Goal: Task Accomplishment & Management: Use online tool/utility

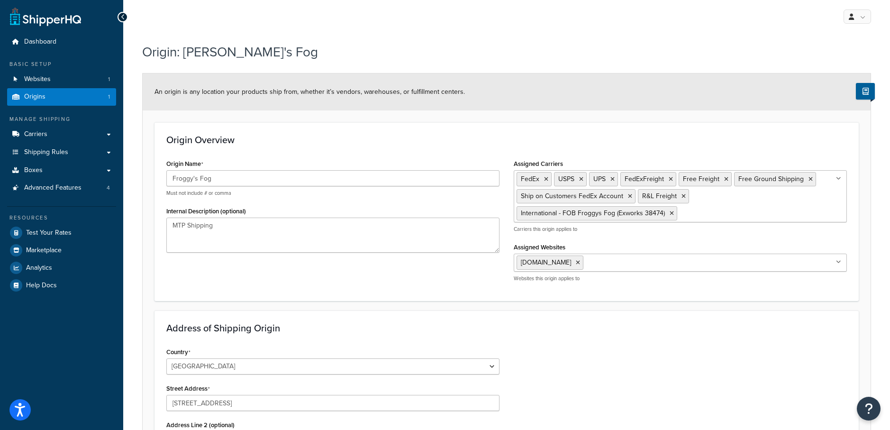
select select "42"
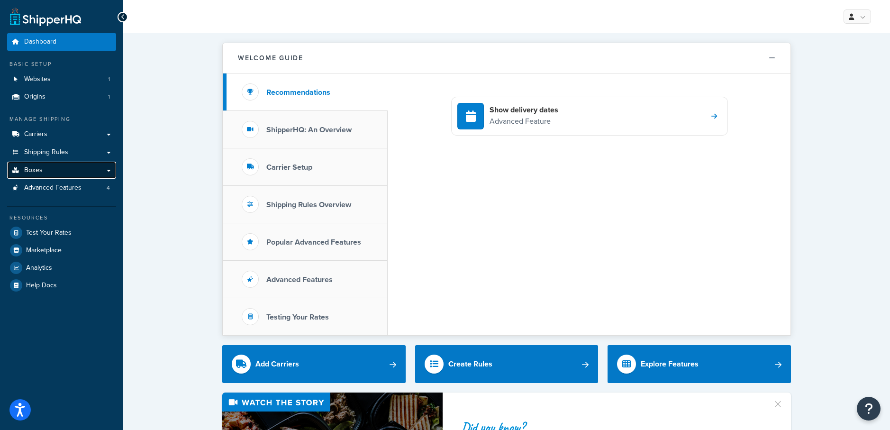
click at [50, 170] on link "Boxes" at bounding box center [61, 171] width 109 height 18
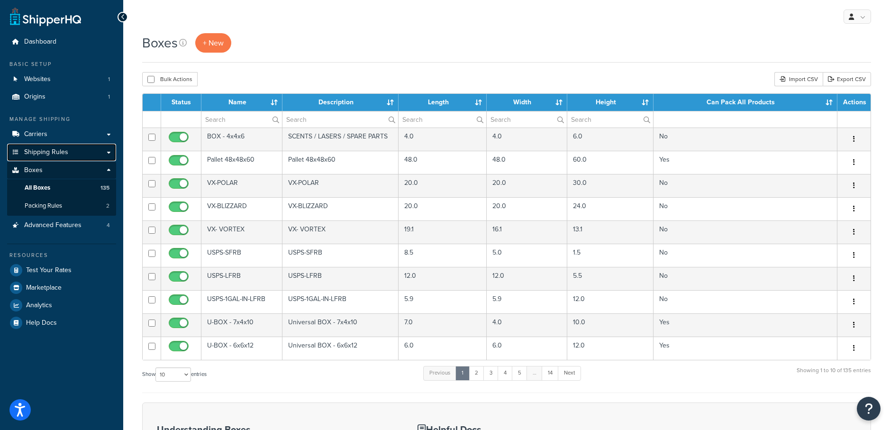
click at [49, 151] on span "Shipping Rules" at bounding box center [46, 152] width 44 height 8
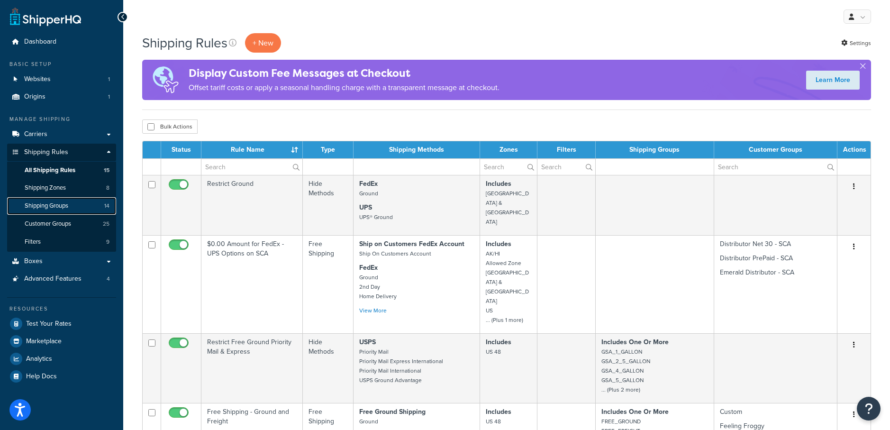
click at [55, 203] on span "Shipping Groups" at bounding box center [47, 206] width 44 height 8
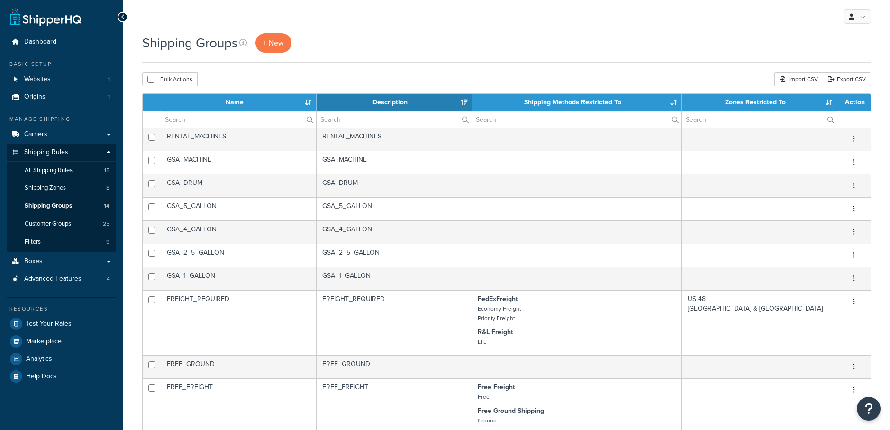
select select "15"
click at [286, 46] on link "+ New" at bounding box center [273, 42] width 36 height 19
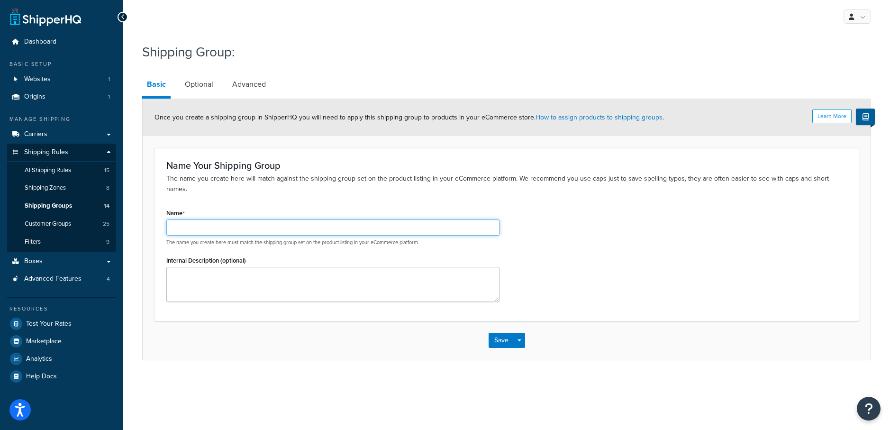
click at [213, 219] on input "Name" at bounding box center [332, 227] width 333 height 16
type input "LASER-DRUM-PR"
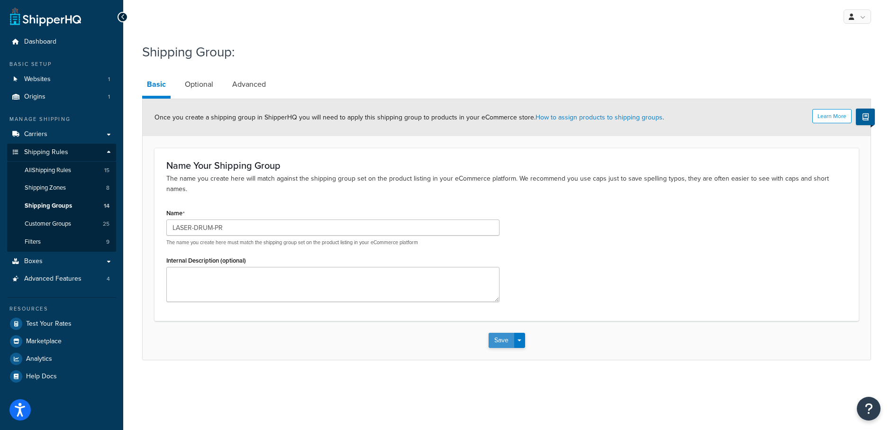
click at [507, 333] on button "Save" at bounding box center [501, 340] width 26 height 15
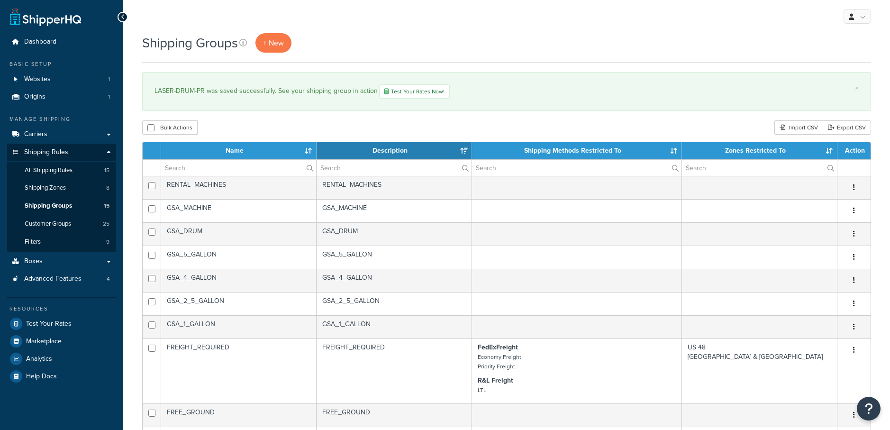
select select "15"
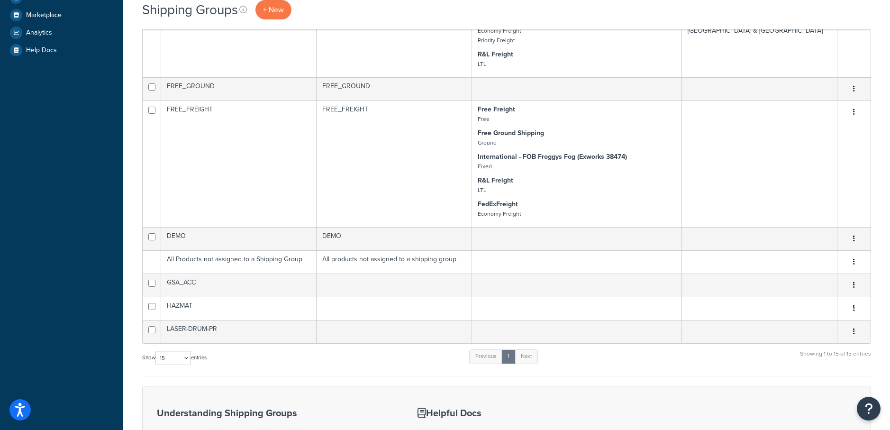
scroll to position [340, 0]
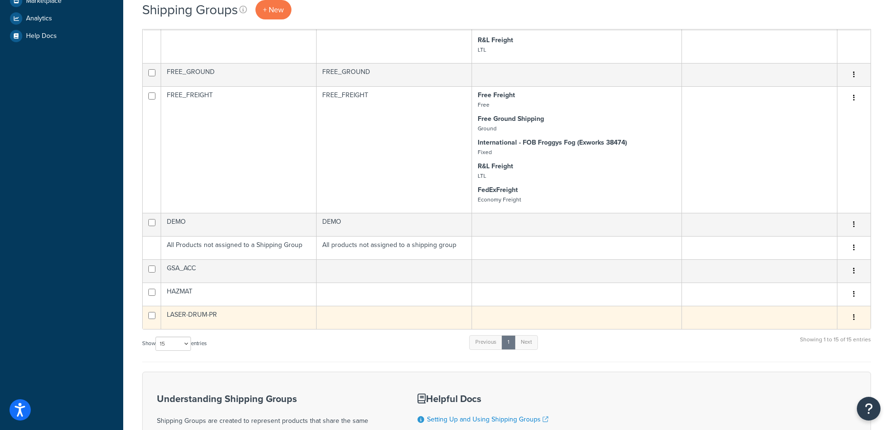
click at [334, 315] on td at bounding box center [393, 317] width 155 height 23
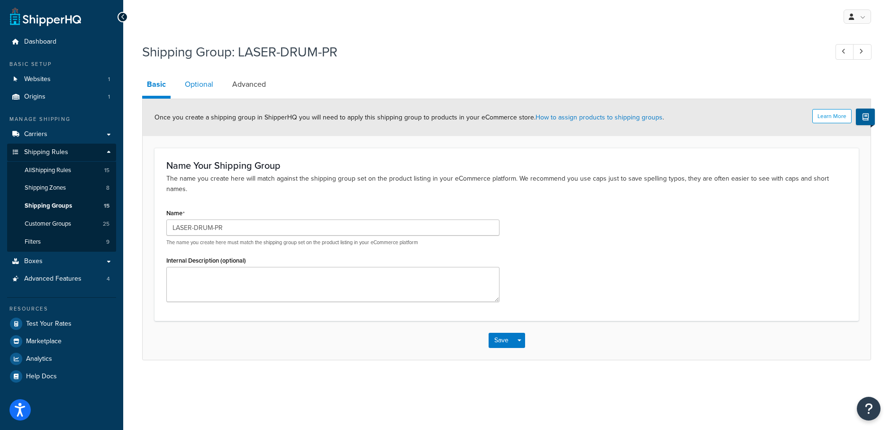
click at [195, 90] on link "Optional" at bounding box center [199, 84] width 38 height 23
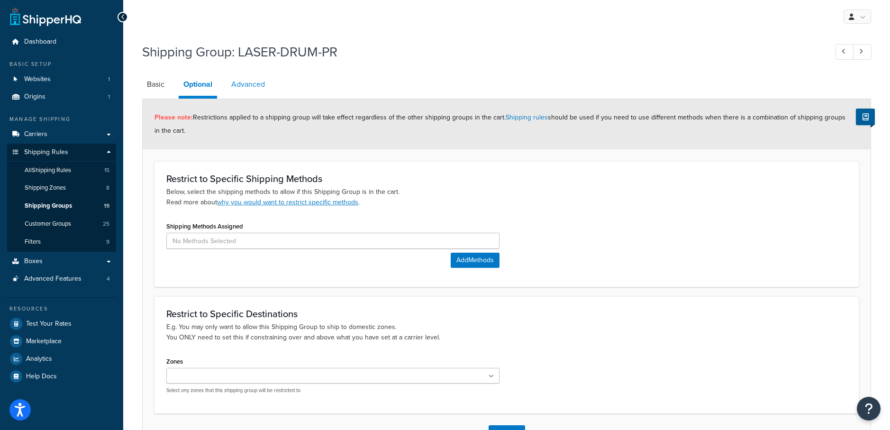
click at [253, 85] on link "Advanced" at bounding box center [247, 84] width 43 height 23
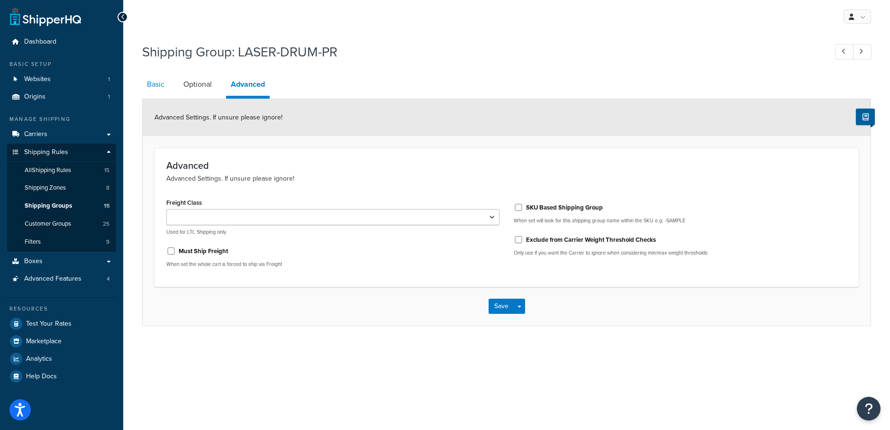
click at [163, 85] on link "Basic" at bounding box center [155, 84] width 27 height 23
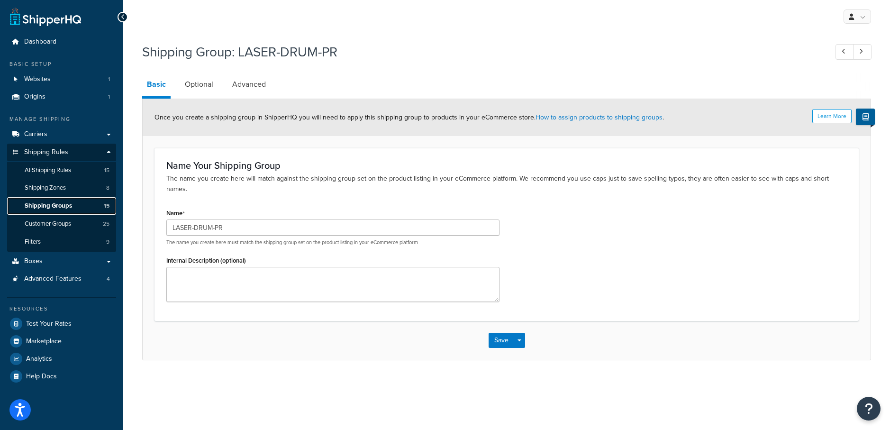
click at [51, 207] on span "Shipping Groups" at bounding box center [48, 206] width 47 height 8
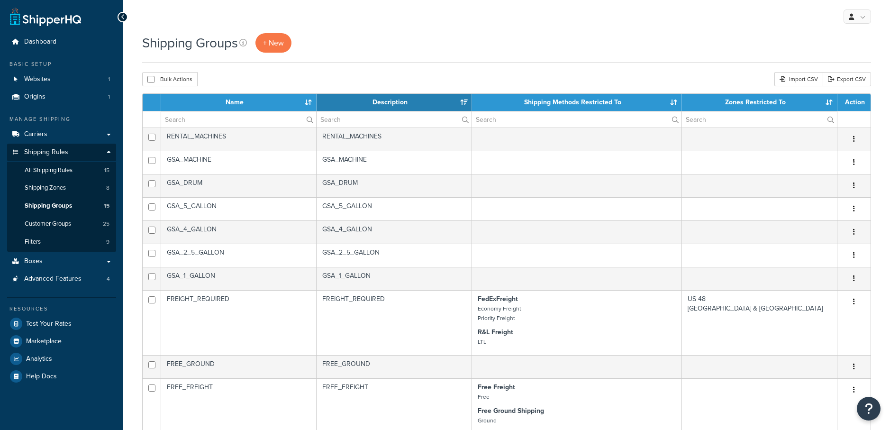
select select "15"
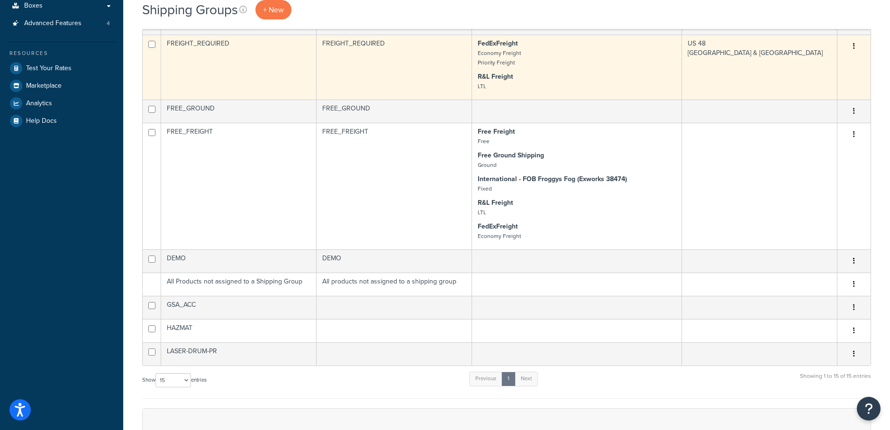
scroll to position [294, 0]
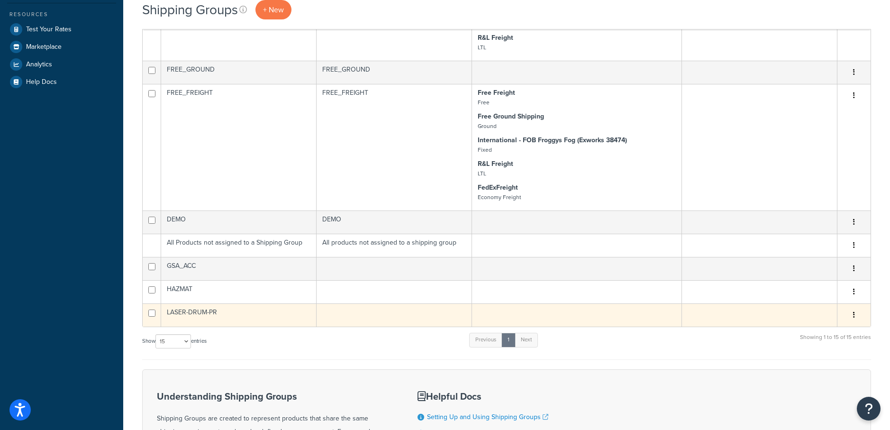
click at [852, 313] on button "button" at bounding box center [853, 314] width 13 height 15
click at [811, 373] on link "Delete" at bounding box center [815, 372] width 75 height 19
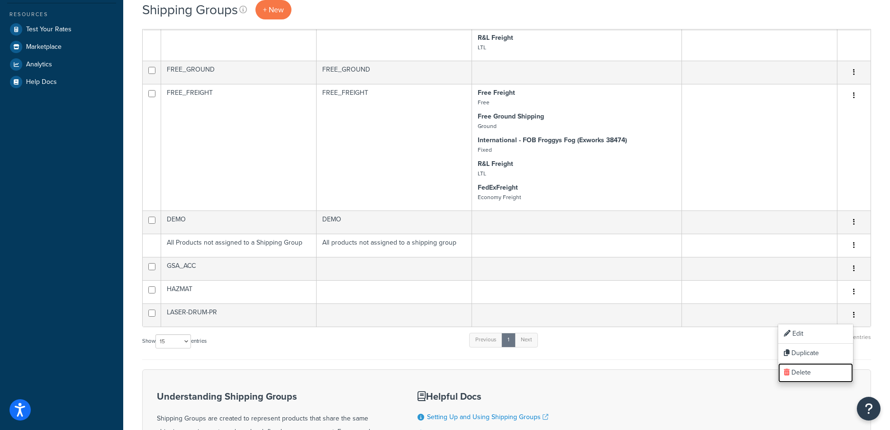
scroll to position [292, 0]
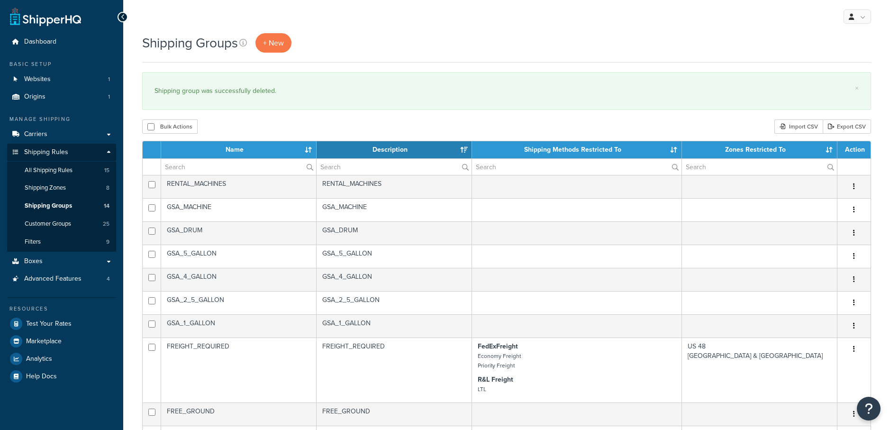
select select "15"
click at [48, 265] on link "Boxes" at bounding box center [61, 262] width 109 height 18
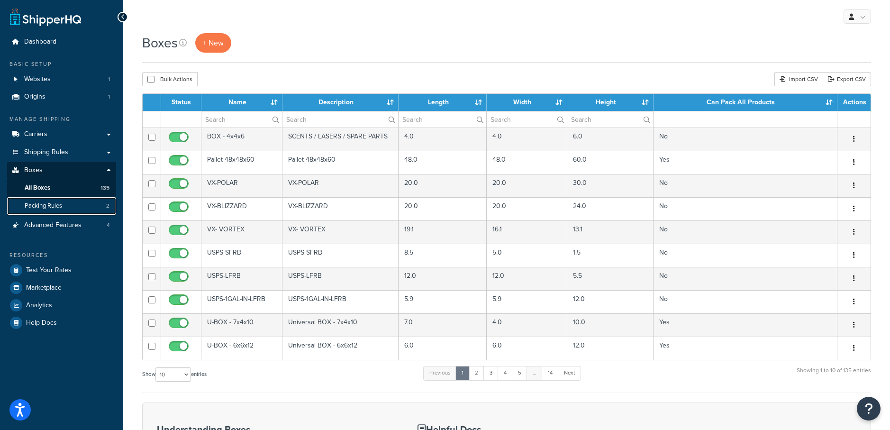
click at [38, 205] on span "Packing Rules" at bounding box center [43, 206] width 37 height 8
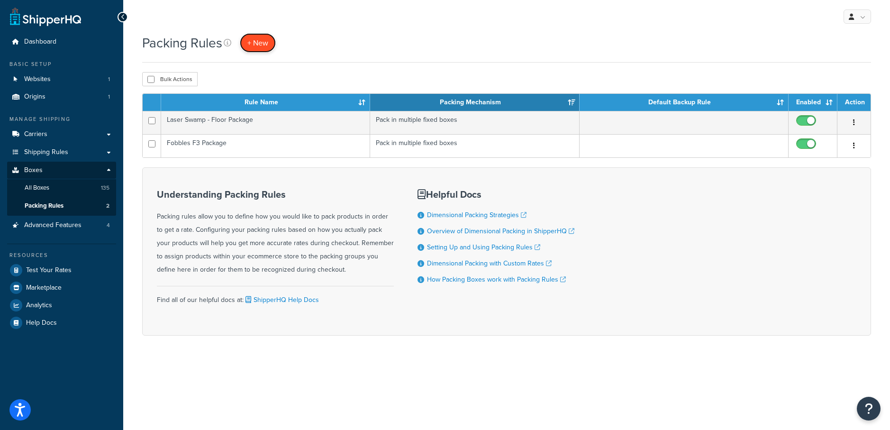
click at [262, 40] on span "+ New" at bounding box center [257, 42] width 21 height 11
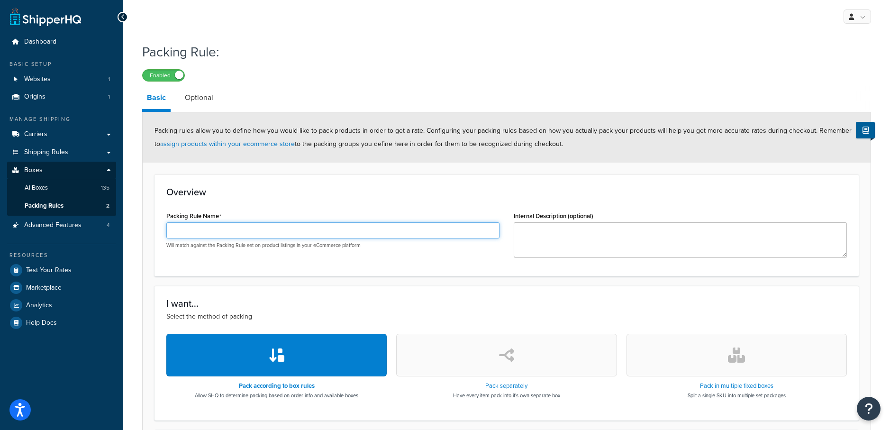
click at [192, 230] on input "Packing Rule Name" at bounding box center [332, 230] width 333 height 16
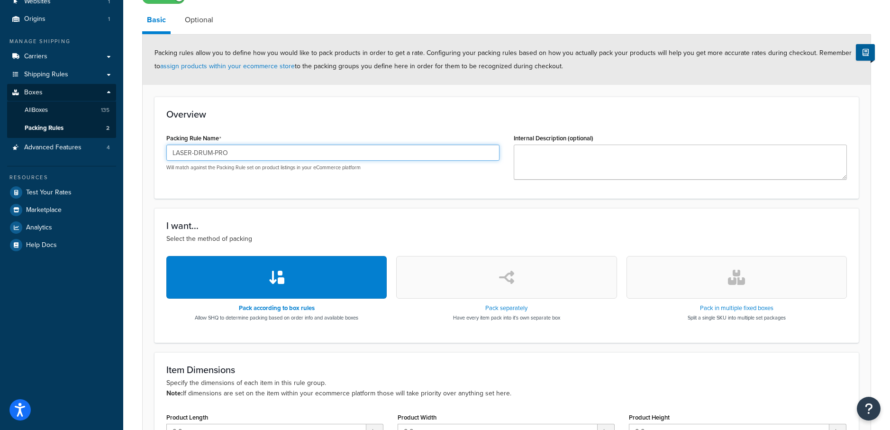
scroll to position [85, 0]
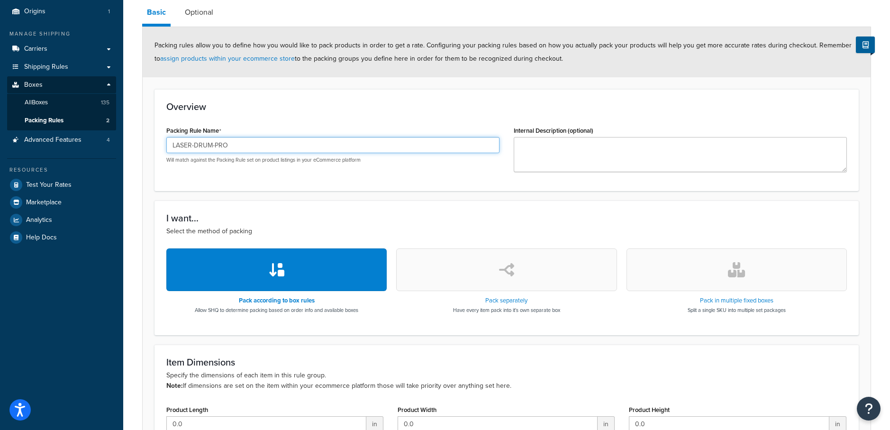
type input "LASER-DRUM-PRO"
click at [772, 270] on button "button" at bounding box center [736, 269] width 220 height 43
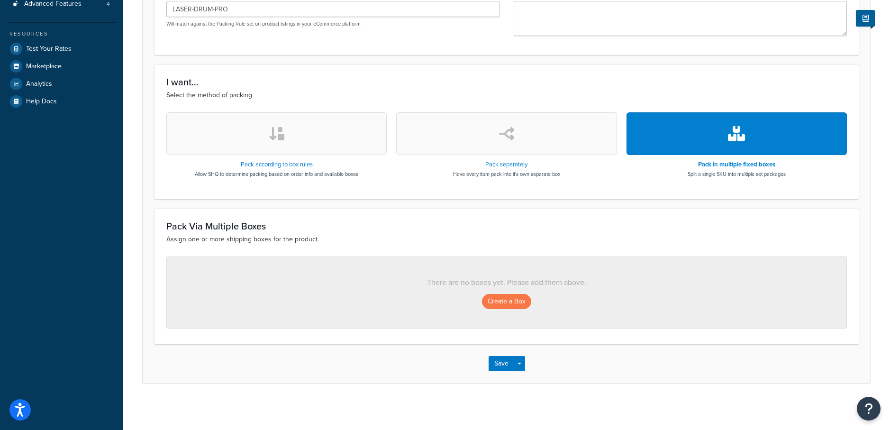
scroll to position [222, 0]
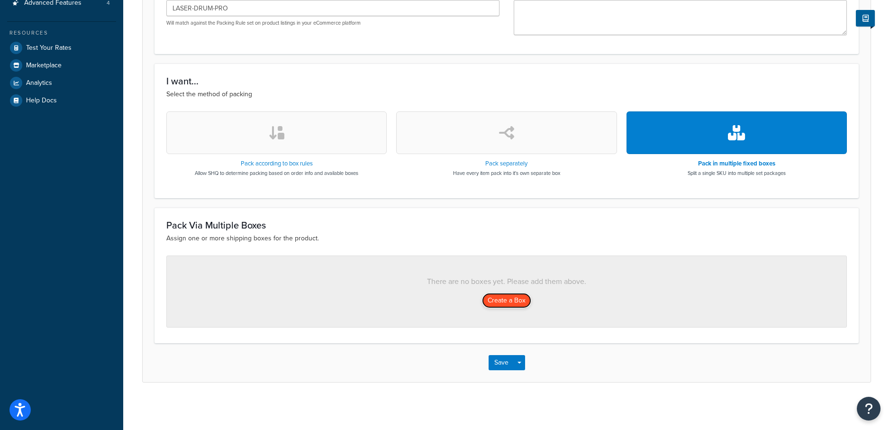
click at [492, 296] on button "Create a Box" at bounding box center [506, 300] width 49 height 15
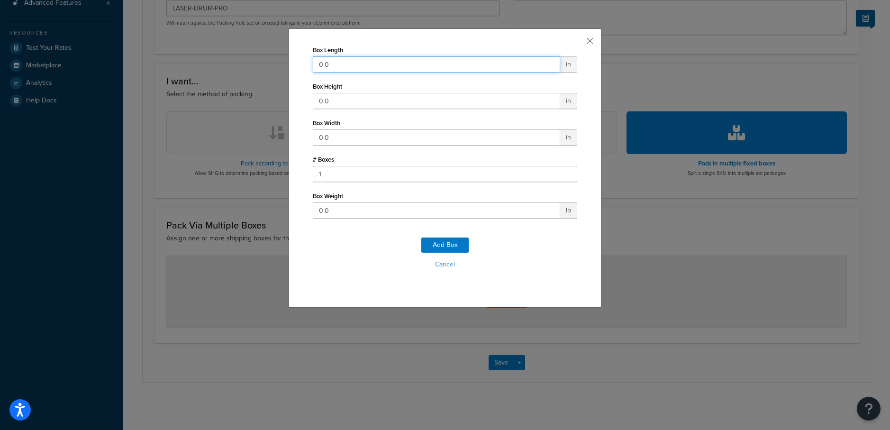
click at [532, 69] on input "0.0" at bounding box center [436, 64] width 247 height 16
drag, startPoint x: 532, startPoint y: 69, endPoint x: 292, endPoint y: 62, distance: 240.3
click at [293, 61] on div "Box Length 0.0 in Box Height 0.0 in Box Width 0.0 in # Boxes 1 Box Weight 0.0 l…" at bounding box center [445, 167] width 313 height 279
type input "12"
drag, startPoint x: 349, startPoint y: 100, endPoint x: 357, endPoint y: 133, distance: 33.6
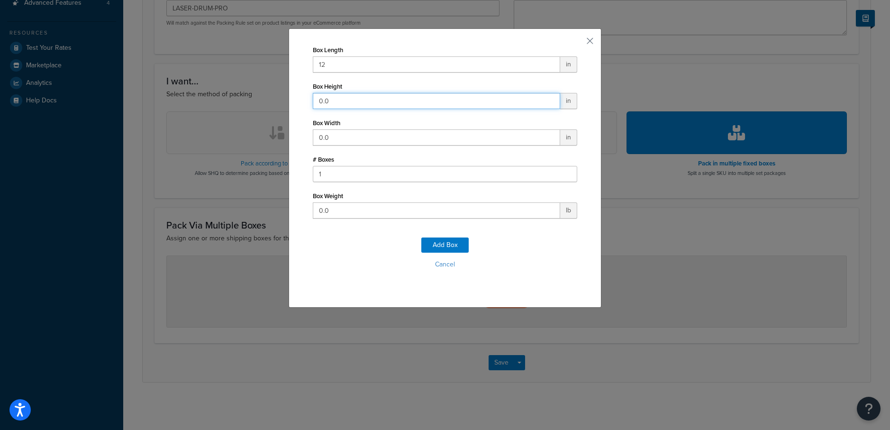
click at [282, 100] on div "Box Length 12 in Box Height 0.0 in Box Width 0.0 in # Boxes 1 Box Weight 0.0 lb…" at bounding box center [445, 215] width 890 height 430
drag, startPoint x: 341, startPoint y: 142, endPoint x: 281, endPoint y: 138, distance: 59.8
click at [281, 138] on div "Box Length 12 in Box Height 0.0 in Box Width 0.0 in # Boxes 1 Box Weight 0.0 lb…" at bounding box center [445, 215] width 890 height 430
type input "12"
drag, startPoint x: 285, startPoint y: 94, endPoint x: 242, endPoint y: 87, distance: 43.3
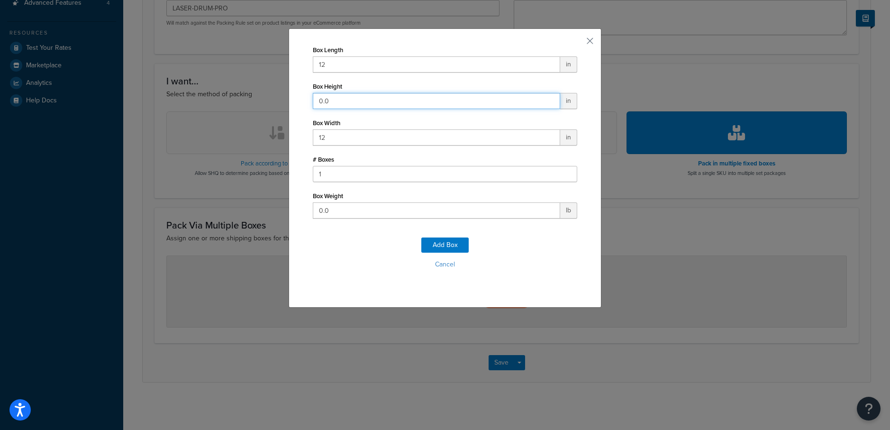
click at [242, 87] on div "Box Length 12 in Box Height 0.0 in Box Width 12 in # Boxes 1 Box Weight 0.0 lb …" at bounding box center [445, 215] width 890 height 430
type input "12"
drag, startPoint x: 366, startPoint y: 141, endPoint x: 238, endPoint y: 128, distance: 129.0
click at [238, 128] on div "Box Length 12 in Box Height 12 in Box Width 12 in # Boxes 1 Box Weight 0.0 lb A…" at bounding box center [445, 215] width 890 height 430
type input "6"
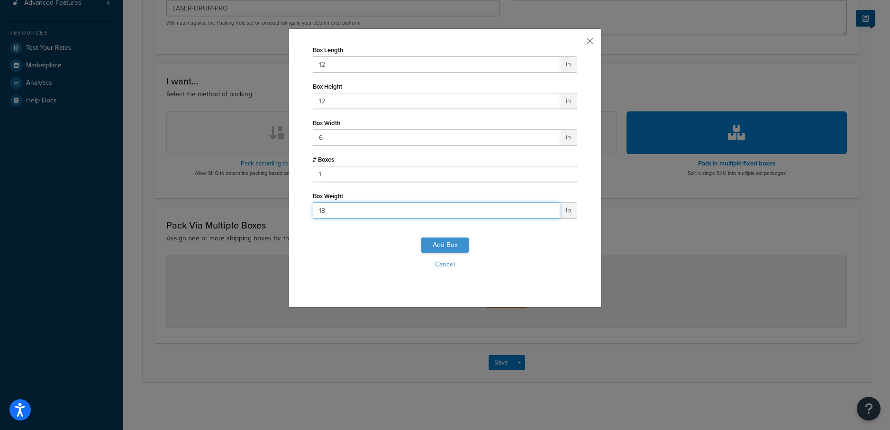
type input "18"
click at [445, 246] on button "Add Box" at bounding box center [444, 244] width 47 height 15
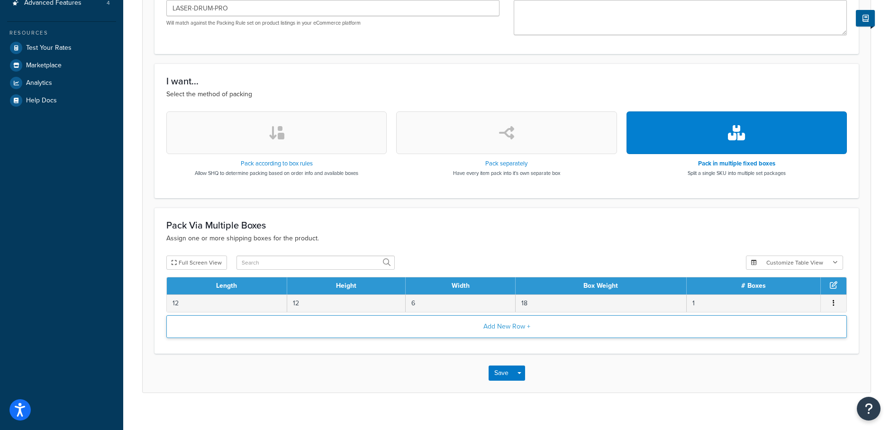
click at [489, 328] on button "Add New Row +" at bounding box center [506, 326] width 680 height 23
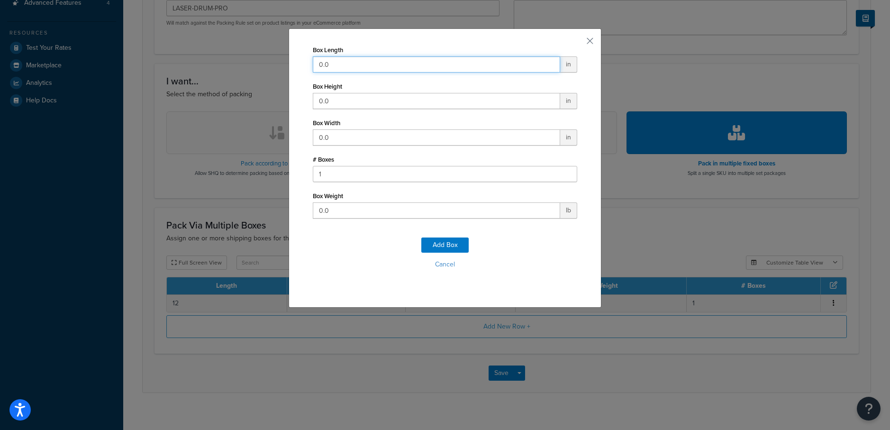
drag, startPoint x: 354, startPoint y: 64, endPoint x: 243, endPoint y: 58, distance: 111.5
click at [243, 58] on div "Box Length 0.0 in Box Height 0.0 in Box Width 0.0 in # Boxes 1 Box Weight 0.0 l…" at bounding box center [445, 215] width 890 height 430
type input "16.5"
type input "13.6"
type input "14.8"
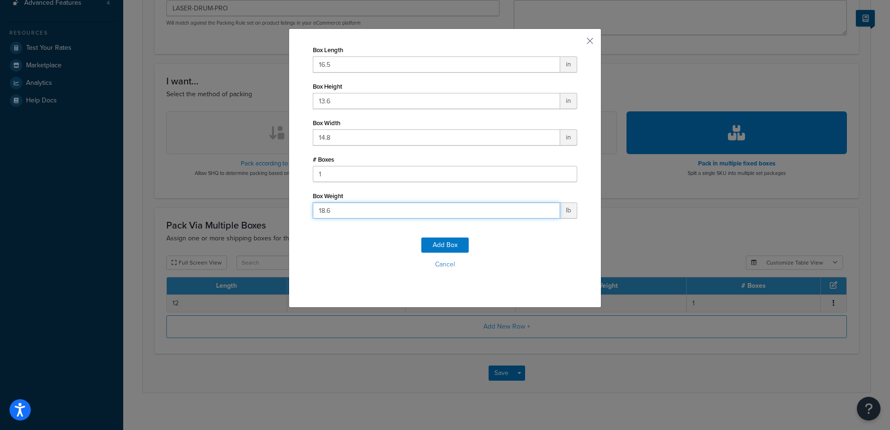
type input "18.6"
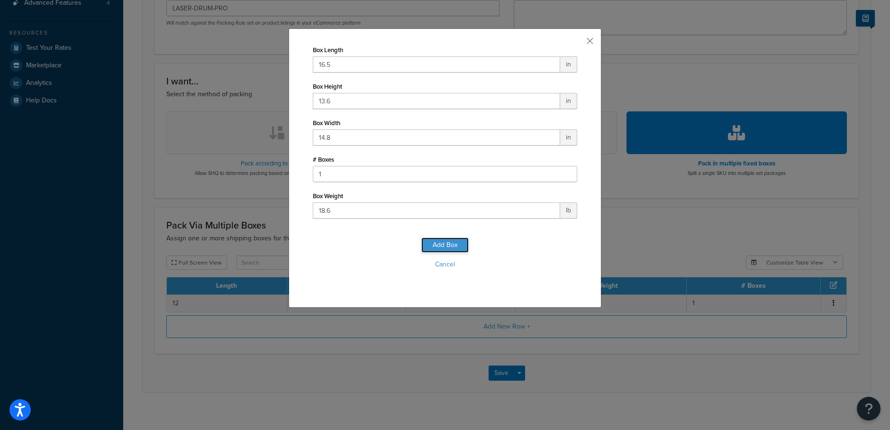
click at [459, 244] on button "Add Box" at bounding box center [444, 244] width 47 height 15
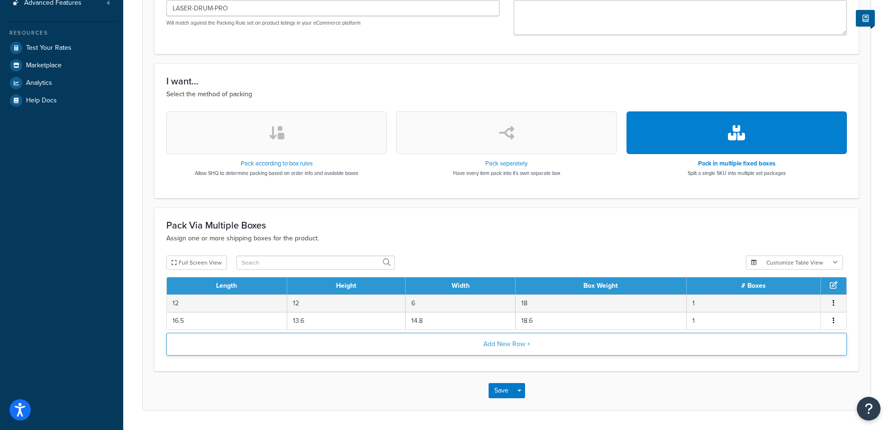
click at [276, 344] on button "Add New Row +" at bounding box center [506, 344] width 680 height 23
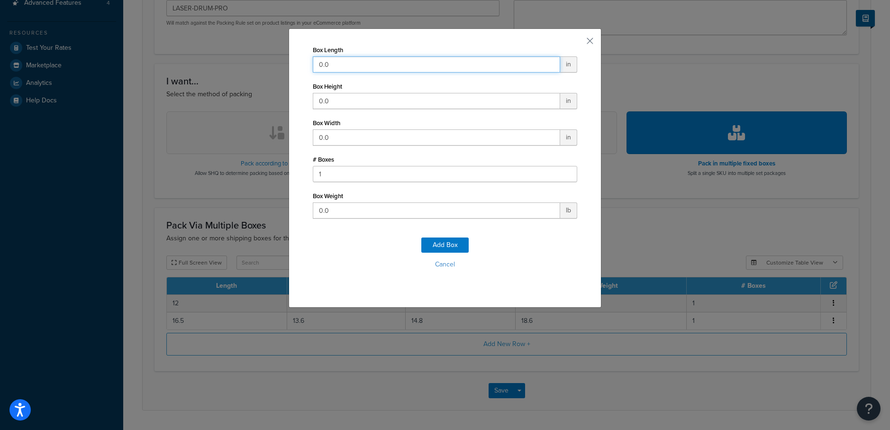
drag, startPoint x: 338, startPoint y: 64, endPoint x: 261, endPoint y: 57, distance: 77.0
click at [261, 57] on div "Box Length 0.0 in Box Height 0.0 in Box Width 0.0 in # Boxes 1 Box Weight 0.0 l…" at bounding box center [445, 215] width 890 height 430
type input "6"
drag, startPoint x: 361, startPoint y: 139, endPoint x: 270, endPoint y: 128, distance: 91.6
click at [272, 130] on div "Box Length 6 in Box Height 0.0 in Box Width 0.0 in # Boxes 1 Box Weight 0.0 lb …" at bounding box center [445, 215] width 890 height 430
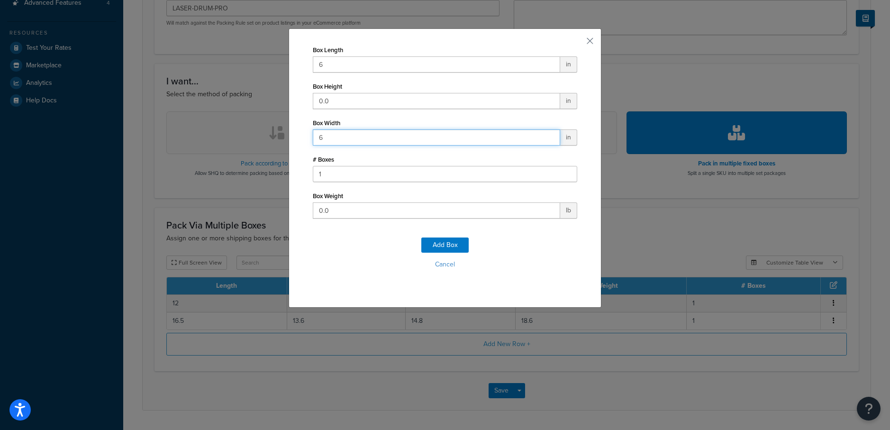
type input "6"
drag, startPoint x: 342, startPoint y: 98, endPoint x: 265, endPoint y: 90, distance: 77.7
click at [265, 90] on div "Box Length 6 in Box Height 0.0 in Box Width 6 in # Boxes 1 Box Weight 0.0 lb Ad…" at bounding box center [445, 215] width 890 height 430
type input "12"
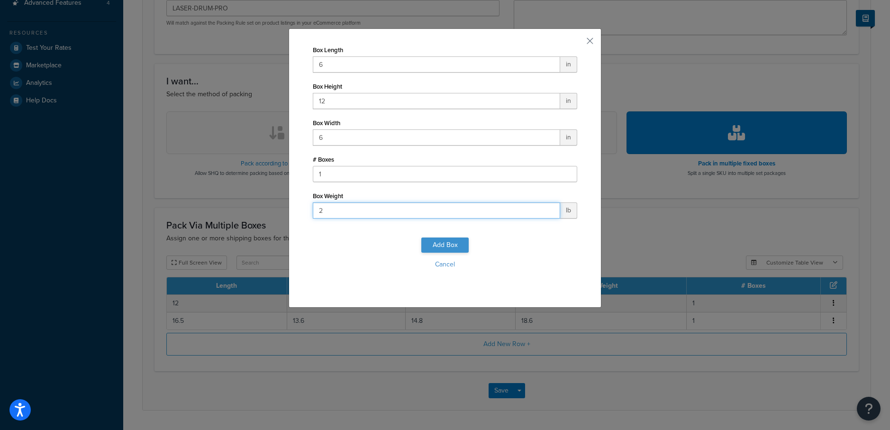
type input "2"
click at [444, 245] on button "Add Box" at bounding box center [444, 244] width 47 height 15
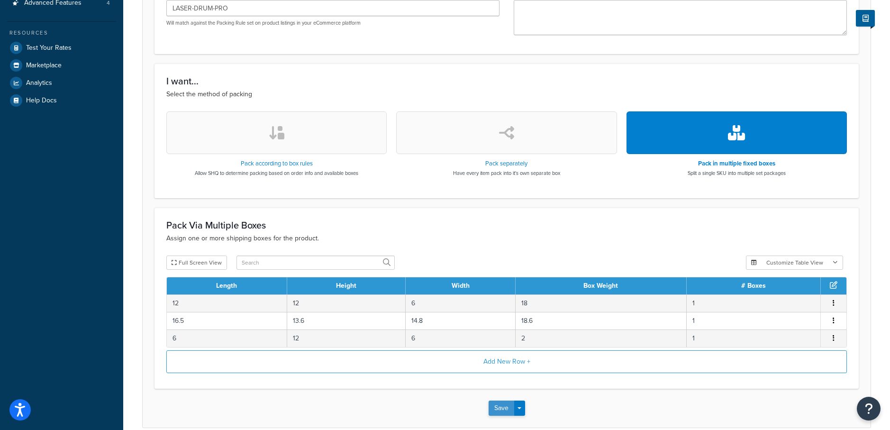
click at [496, 410] on button "Save" at bounding box center [501, 407] width 26 height 15
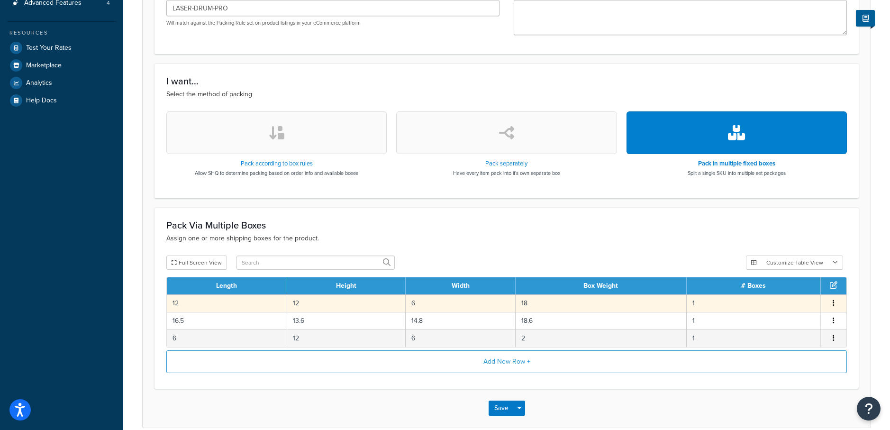
scroll to position [0, 0]
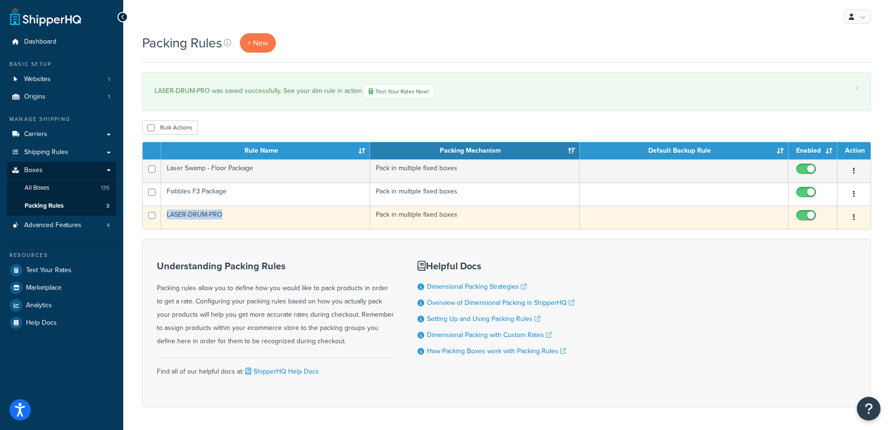
drag, startPoint x: 253, startPoint y: 216, endPoint x: 152, endPoint y: 217, distance: 101.9
click at [152, 217] on tr "LASER-DRUM-PRO Pack in multiple fixed boxes Edit Duplicate [GEOGRAPHIC_DATA]" at bounding box center [507, 217] width 728 height 23
copy tr "LASER-DRUM-PRO"
